Goal: Check status: Check status

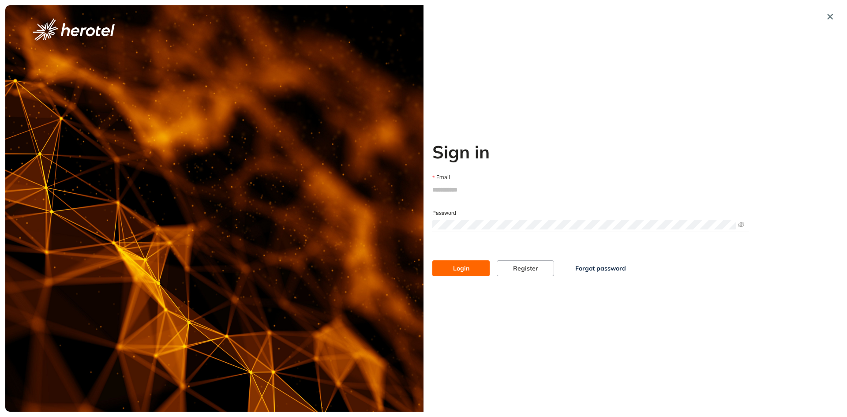
type input "**********"
click at [451, 272] on button "Login" at bounding box center [460, 268] width 57 height 16
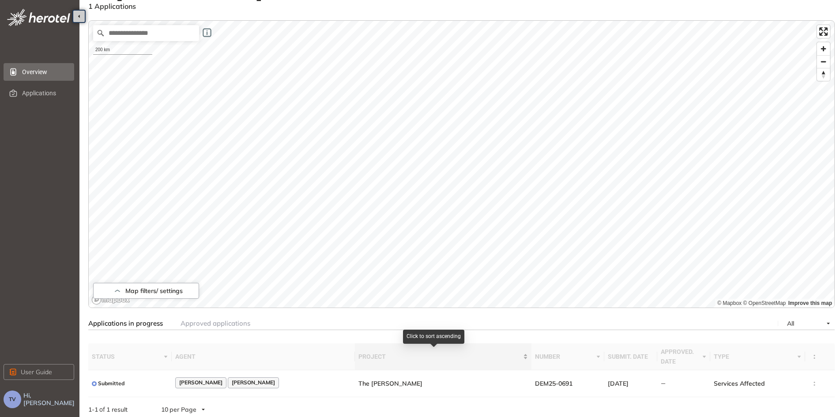
scroll to position [38, 0]
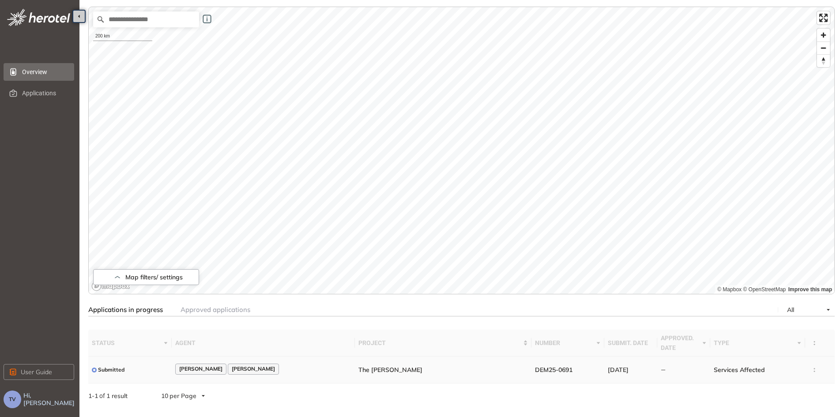
click at [812, 370] on td at bounding box center [820, 370] width 30 height 27
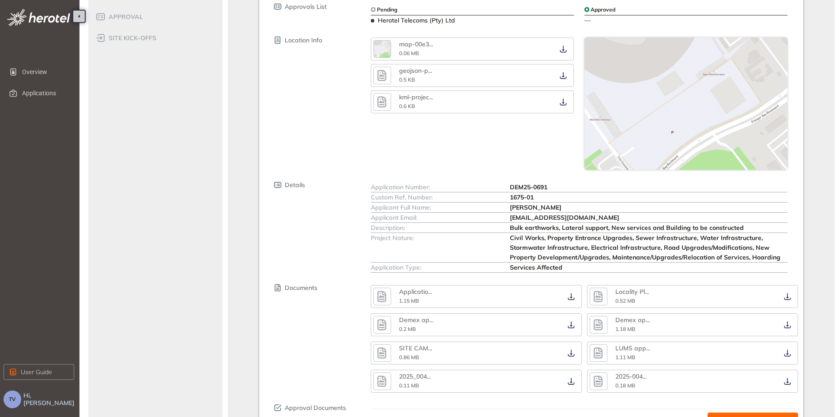
scroll to position [218, 0]
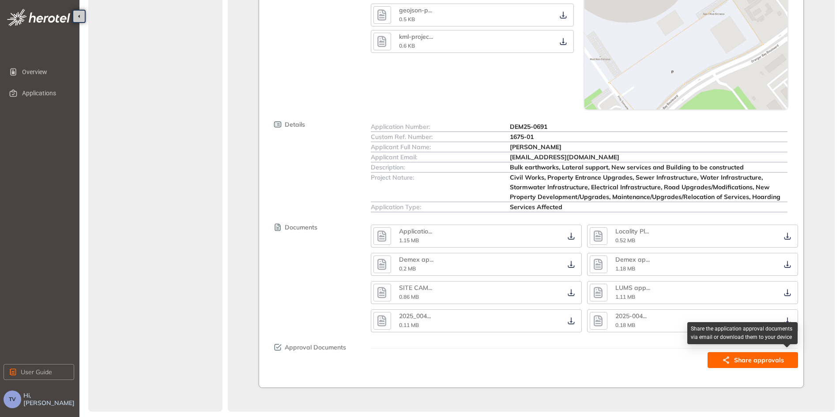
click at [740, 358] on span "Share approvals" at bounding box center [759, 360] width 50 height 10
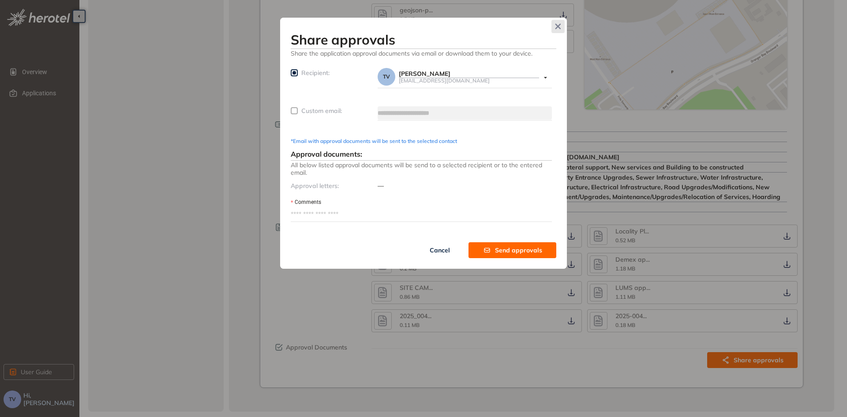
click at [560, 25] on icon "Close" at bounding box center [559, 27] width 6 height 6
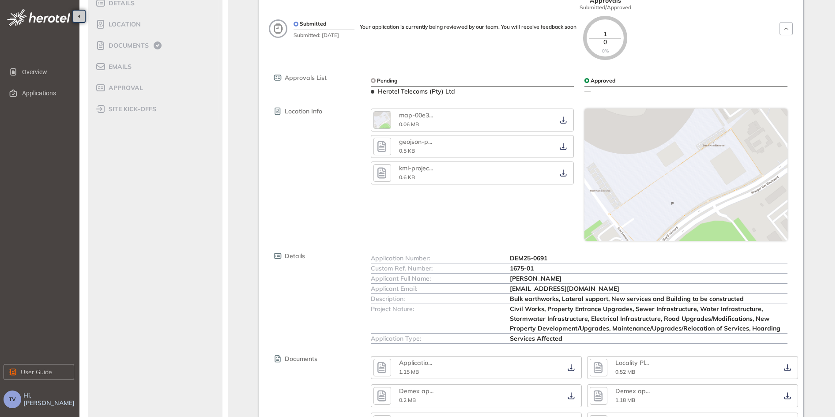
scroll to position [86, 0]
click at [790, 26] on icon "button" at bounding box center [785, 29] width 8 height 7
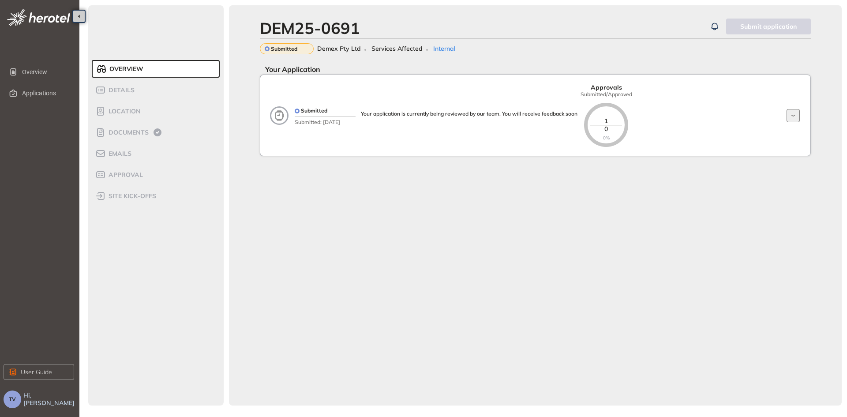
click at [795, 116] on icon "button" at bounding box center [793, 115] width 8 height 7
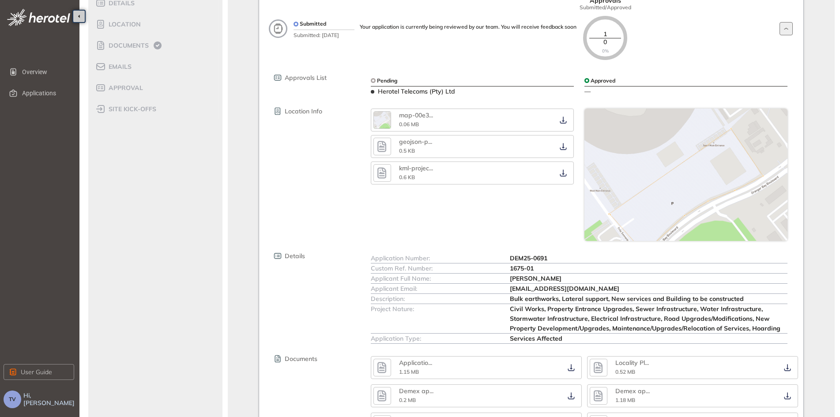
scroll to position [86, 0]
